Goal: Information Seeking & Learning: Find specific page/section

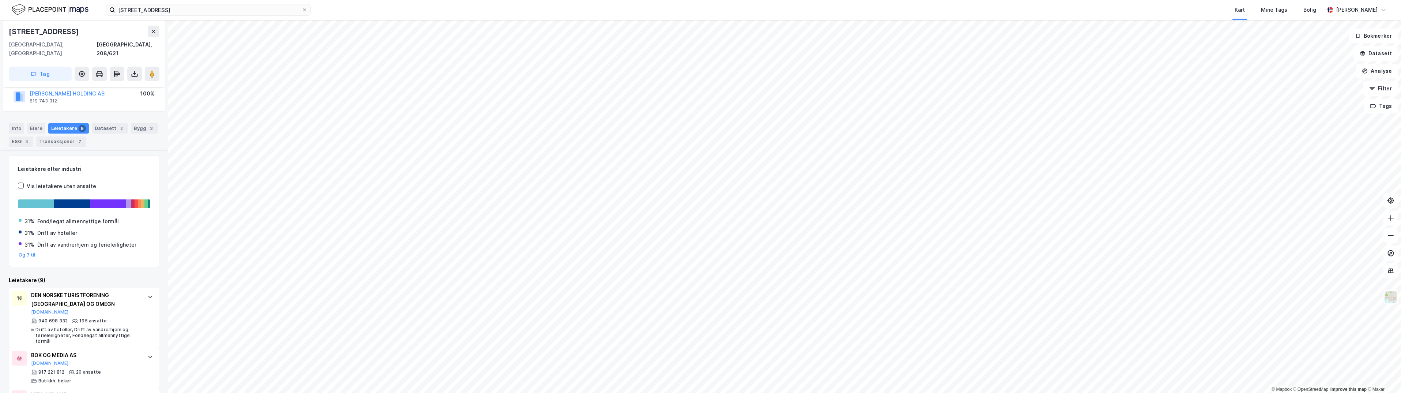
scroll to position [146, 0]
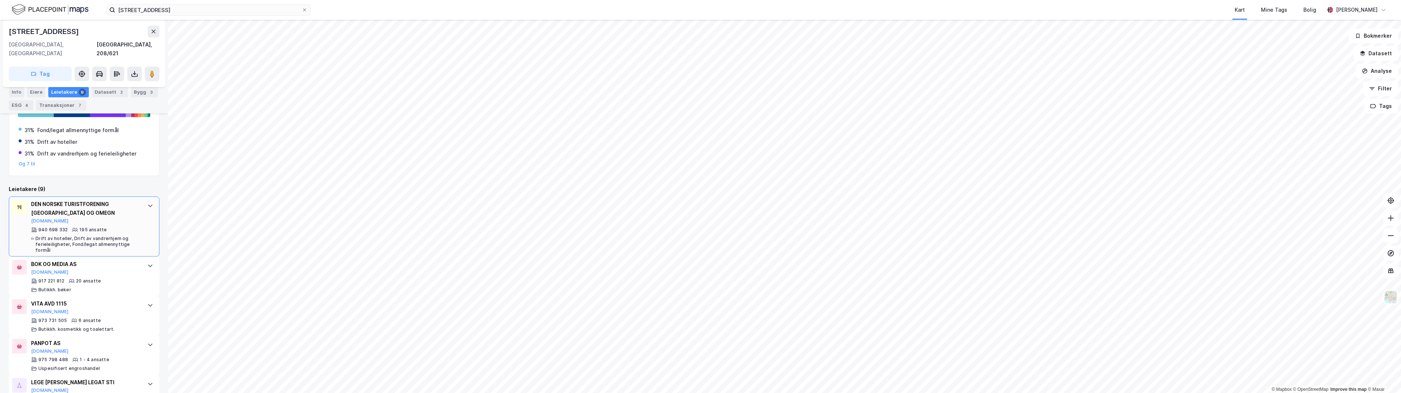
click at [102, 204] on div "DEN NORSKE TURISTFORENING [GEOGRAPHIC_DATA] OG OMEGN" at bounding box center [85, 209] width 109 height 18
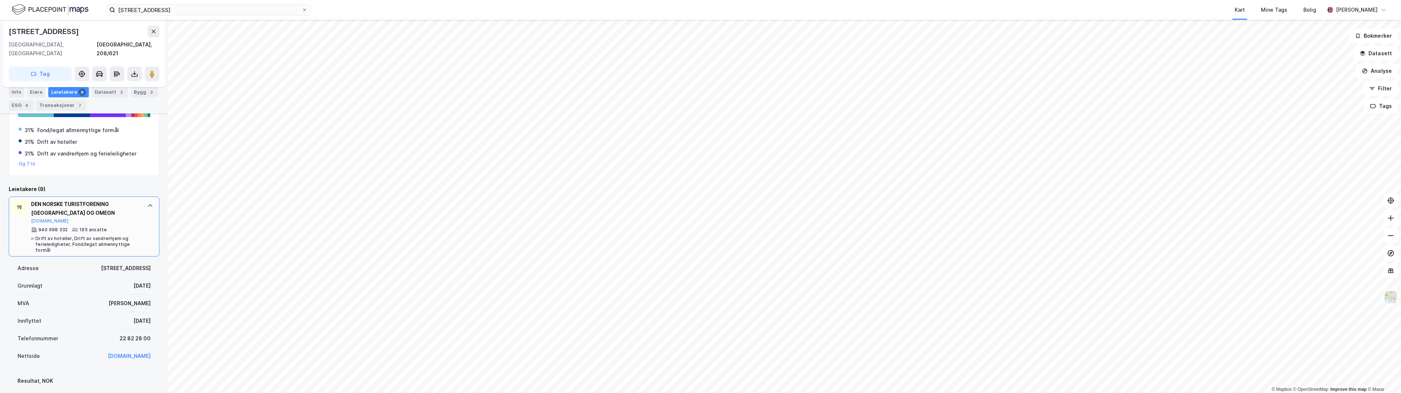
click at [102, 204] on div "DEN NORSKE TURISTFORENING [GEOGRAPHIC_DATA] OG OMEGN" at bounding box center [85, 209] width 109 height 18
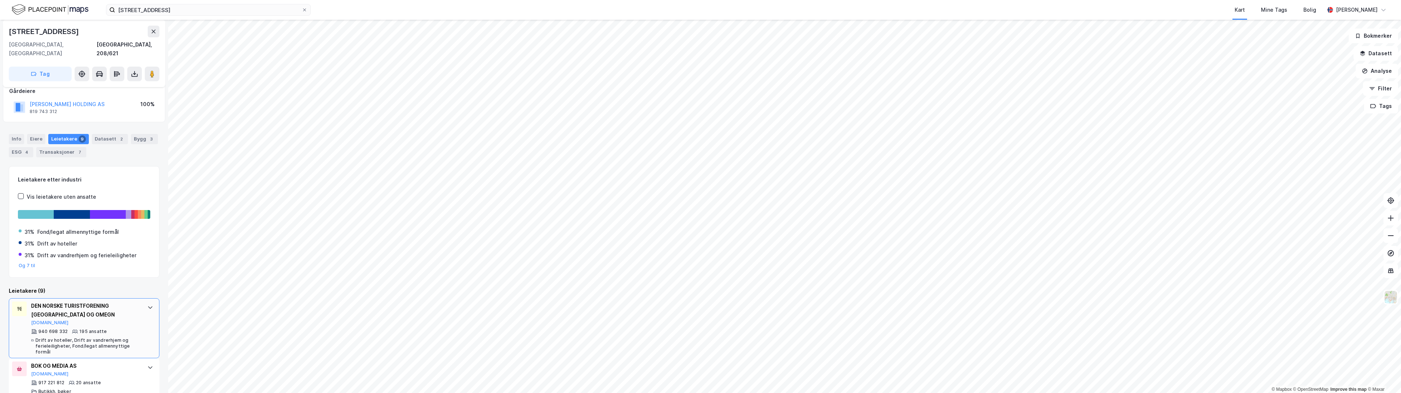
scroll to position [110, 0]
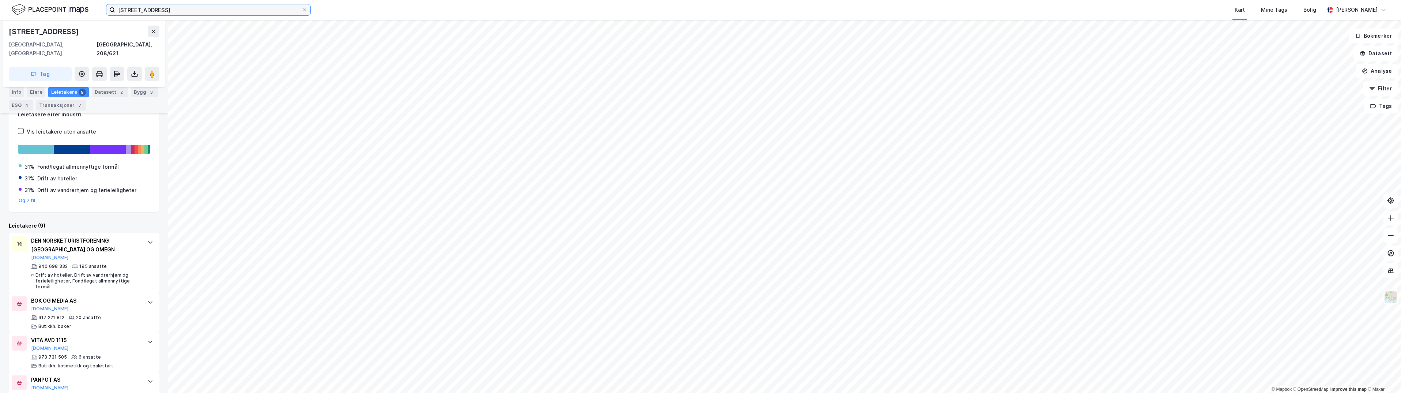
click at [135, 8] on input "[STREET_ADDRESS]" at bounding box center [208, 9] width 186 height 11
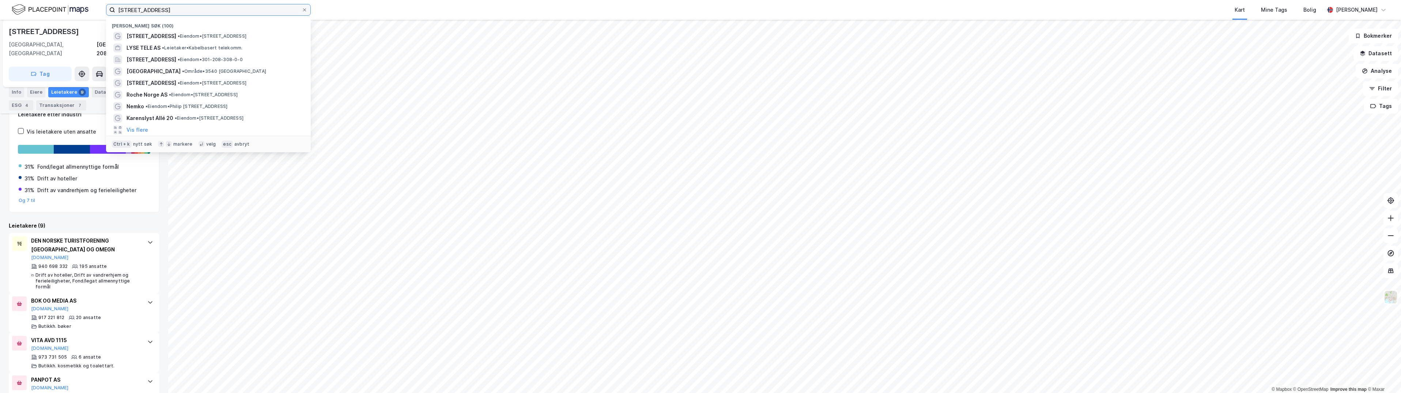
drag, startPoint x: 156, startPoint y: 10, endPoint x: 72, endPoint y: 16, distance: 83.6
click at [73, 16] on div "[STREET_ADDRESS] Nylige søk (100) [STREET_ADDRESS] • Eiendom • [STREET_ADDRESS]…" at bounding box center [700, 10] width 1401 height 20
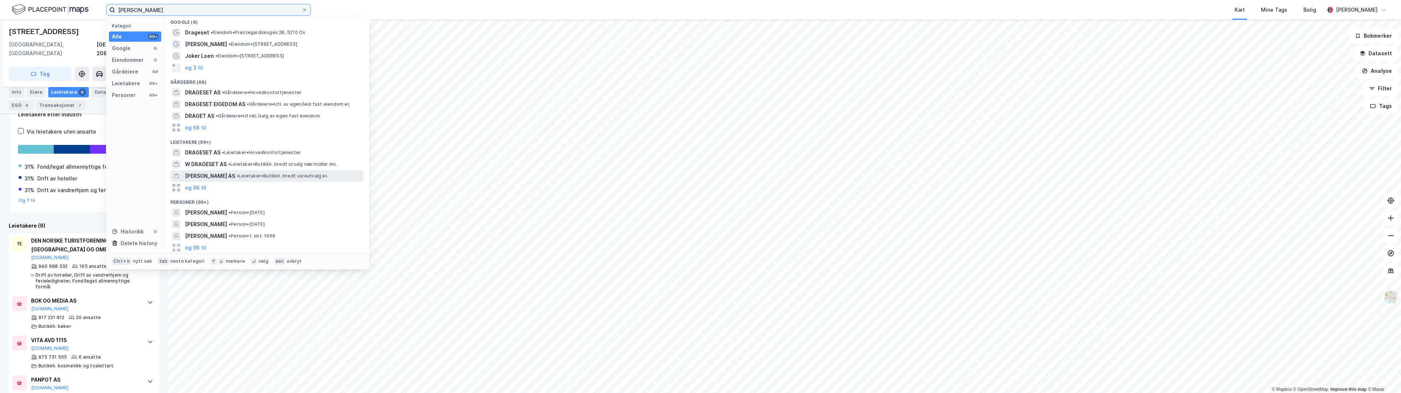
scroll to position [4, 0]
click at [221, 209] on span "[PERSON_NAME]" at bounding box center [206, 211] width 42 height 9
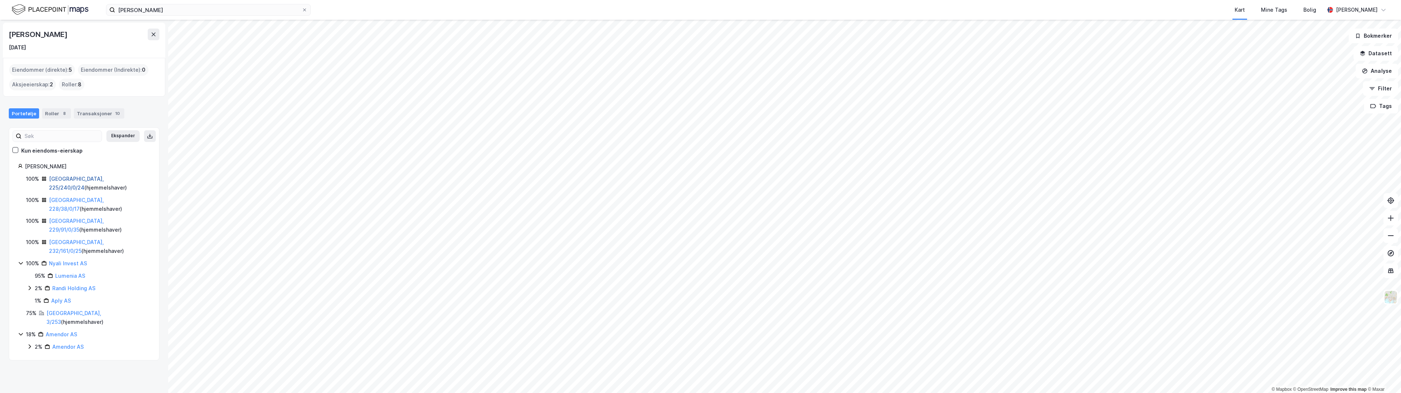
click at [67, 180] on link "[GEOGRAPHIC_DATA], 225/240/0/24" at bounding box center [76, 182] width 55 height 15
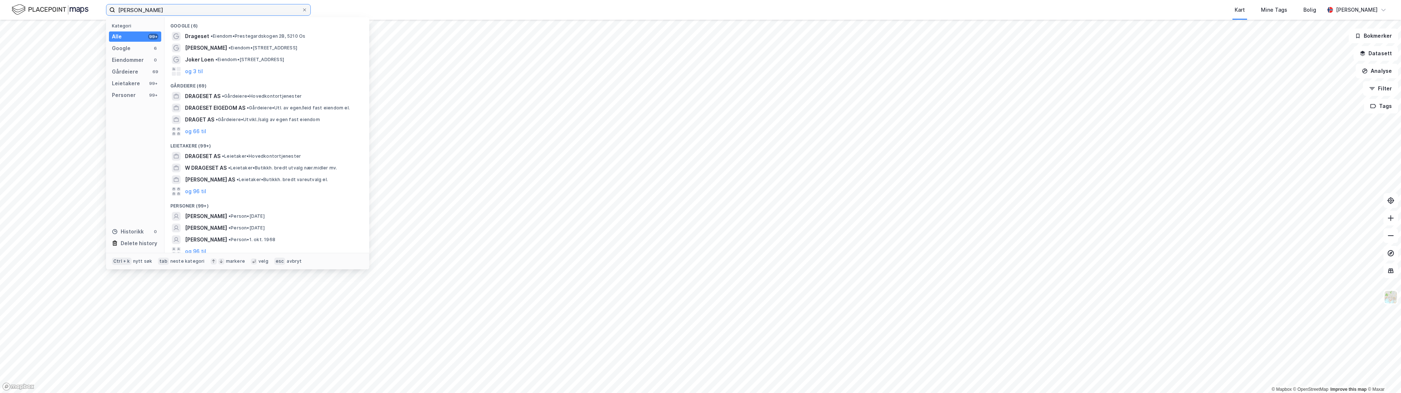
drag, startPoint x: 169, startPoint y: 7, endPoint x: 91, endPoint y: 1, distance: 78.8
click at [91, 1] on div "[PERSON_NAME] Kategori Alle 99+ Google 6 Eiendommer 0 Gårdeiere 69 Leietakere 9…" at bounding box center [700, 10] width 1401 height 20
click at [216, 215] on span "[PERSON_NAME]" at bounding box center [206, 216] width 42 height 9
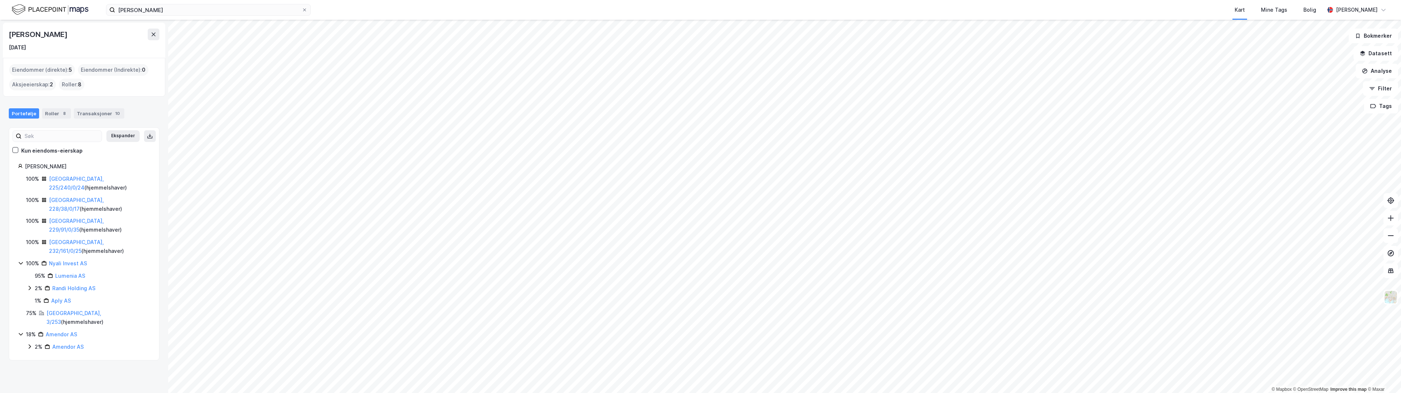
click at [44, 68] on div "Eiendommer (direkte) : 5" at bounding box center [42, 70] width 66 height 12
click at [60, 310] on link "[GEOGRAPHIC_DATA], 3/253" at bounding box center [73, 317] width 55 height 15
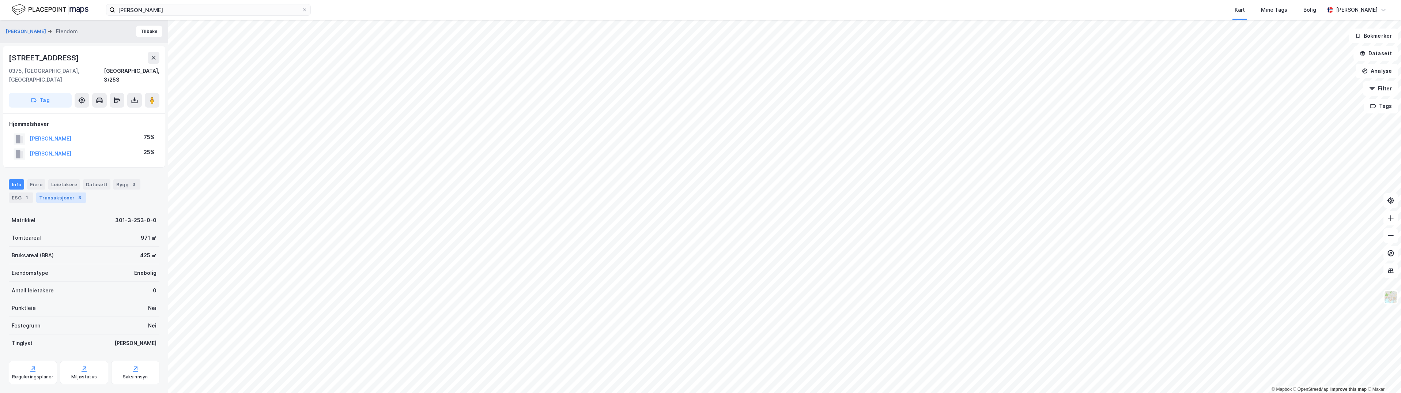
click at [59, 192] on div "Transaksjoner 3" at bounding box center [61, 197] width 50 height 10
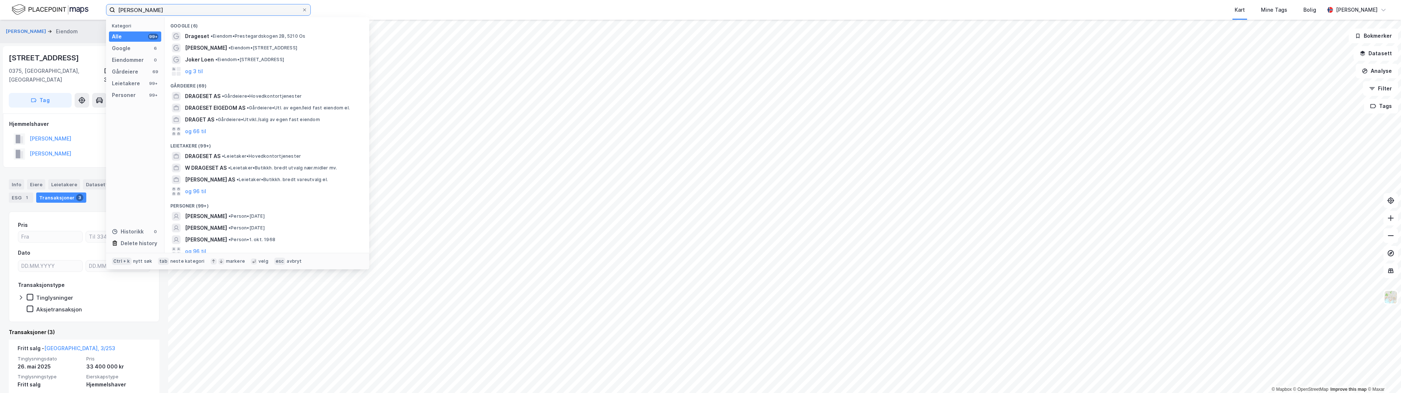
drag, startPoint x: 164, startPoint y: 9, endPoint x: -1, endPoint y: -7, distance: 166.4
click at [0, 0] on html "[PERSON_NAME] Kategori Alle 99+ Google 6 Eiendommer 0 Gårdeiere 69 Leietakere 9…" at bounding box center [700, 196] width 1401 height 393
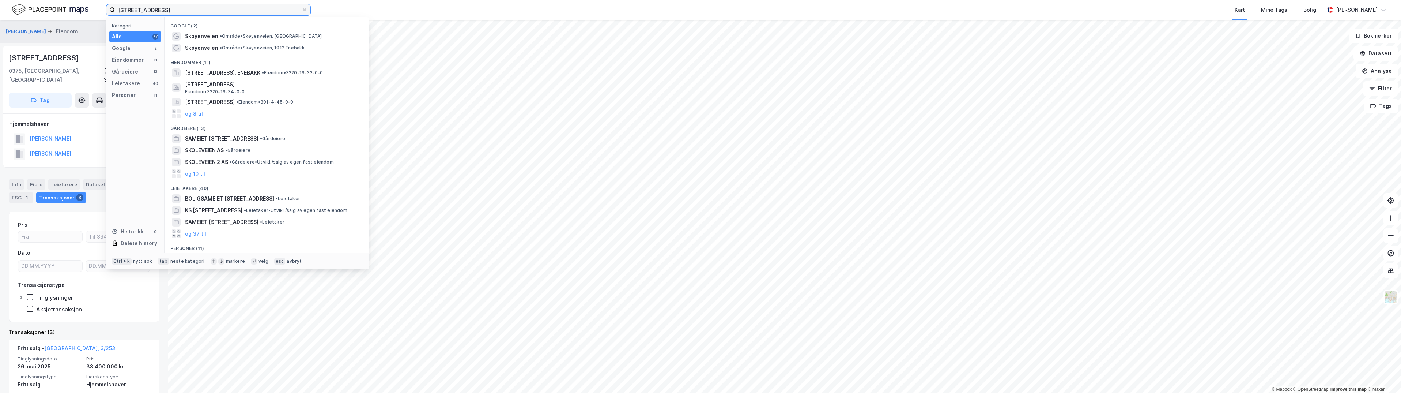
type input "[STREET_ADDRESS]"
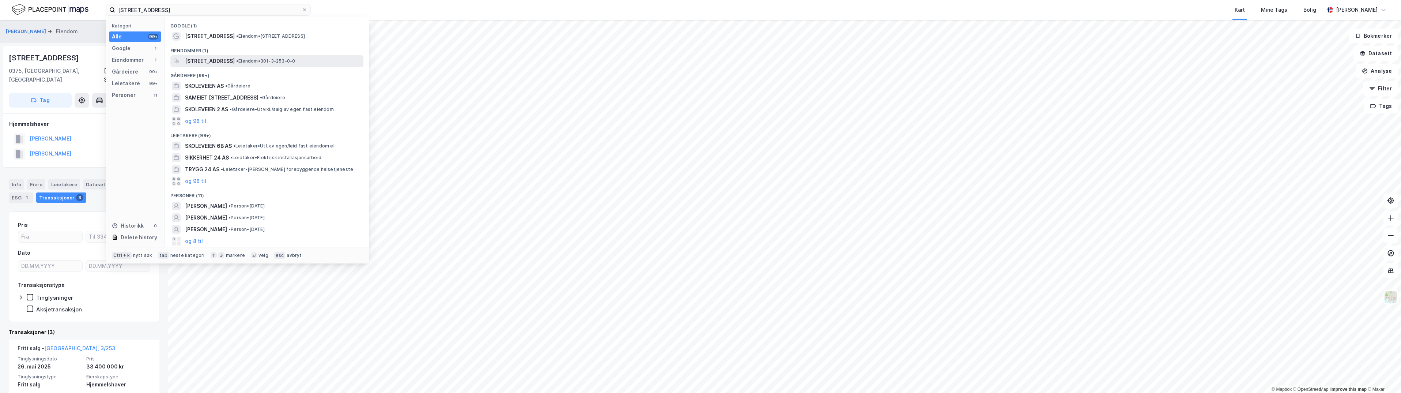
click at [216, 59] on span "[STREET_ADDRESS]" at bounding box center [210, 61] width 50 height 9
